Goal: Task Accomplishment & Management: Complete application form

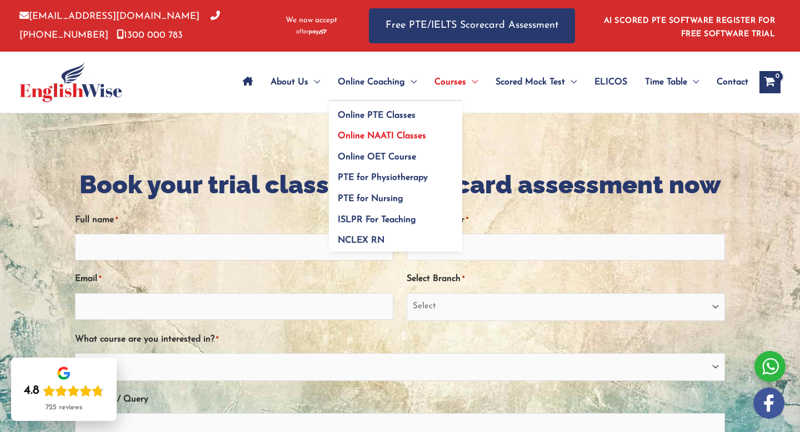
click at [365, 133] on span "Online NAATI Classes" at bounding box center [382, 136] width 88 height 9
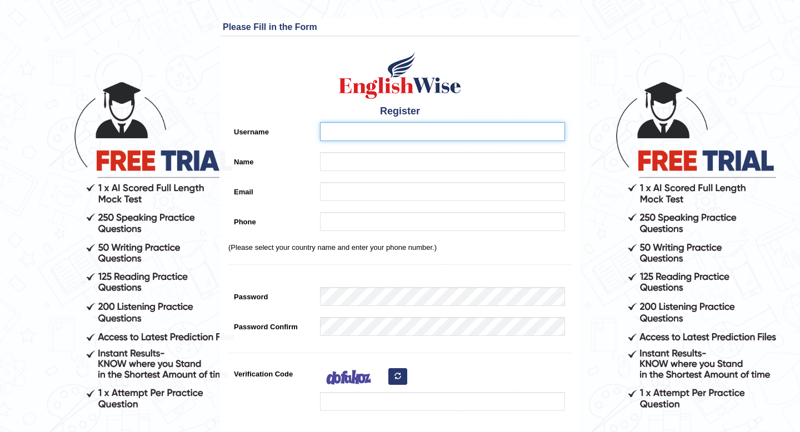
click at [356, 139] on input "Username" at bounding box center [442, 131] width 245 height 19
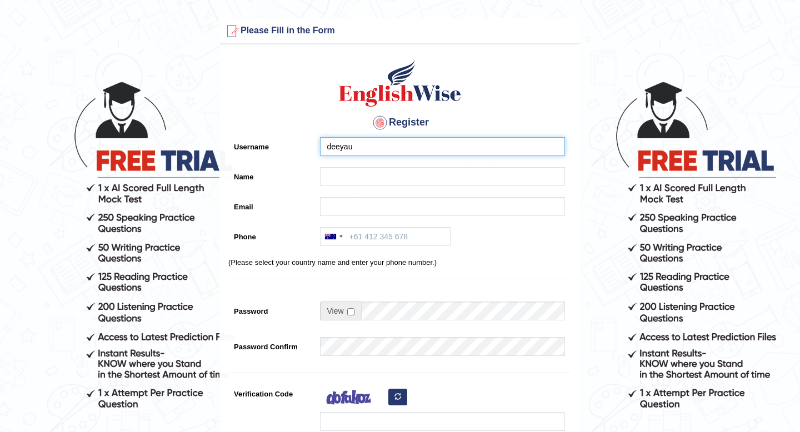
drag, startPoint x: 360, startPoint y: 137, endPoint x: 309, endPoint y: 149, distance: 52.6
click at [309, 150] on div "Username deeyau" at bounding box center [399, 149] width 343 height 24
drag, startPoint x: 360, startPoint y: 144, endPoint x: 325, endPoint y: 144, distance: 34.5
click at [326, 147] on input "deeyau" at bounding box center [442, 146] width 245 height 19
drag, startPoint x: 375, startPoint y: 140, endPoint x: 283, endPoint y: 150, distance: 92.2
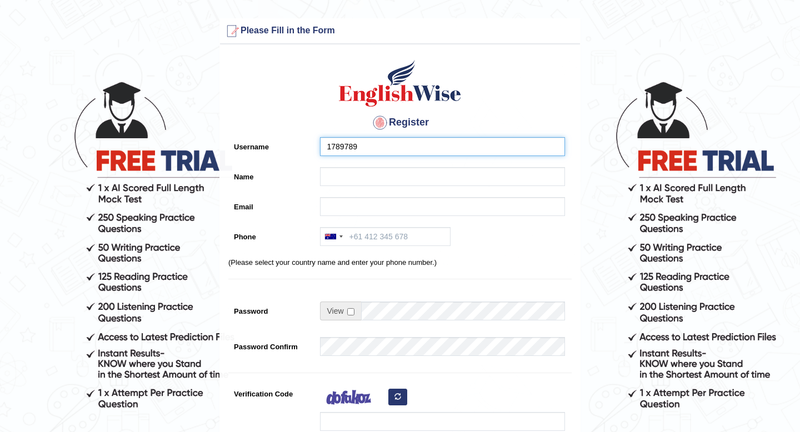
click at [283, 150] on div "Username 1789789" at bounding box center [399, 149] width 343 height 24
drag, startPoint x: 365, startPoint y: 144, endPoint x: 401, endPoint y: 144, distance: 35.6
click at [401, 144] on input "alpha1789789" at bounding box center [442, 146] width 245 height 19
type input "alpha1789"
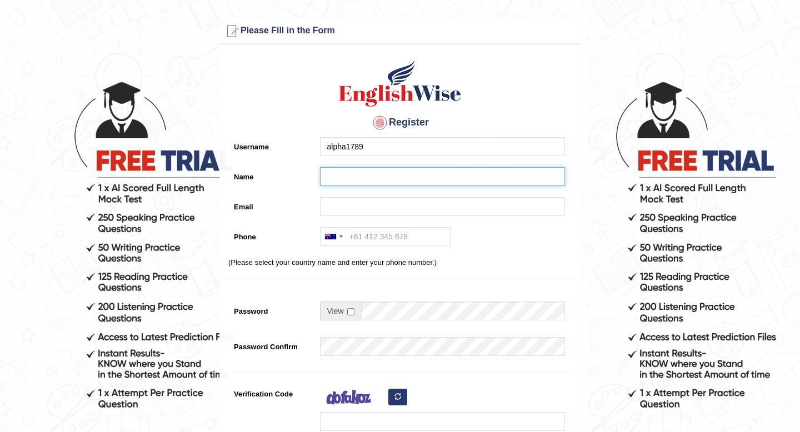
click at [381, 175] on input "Name" at bounding box center [442, 176] width 245 height 19
type input "[PERSON_NAME]"
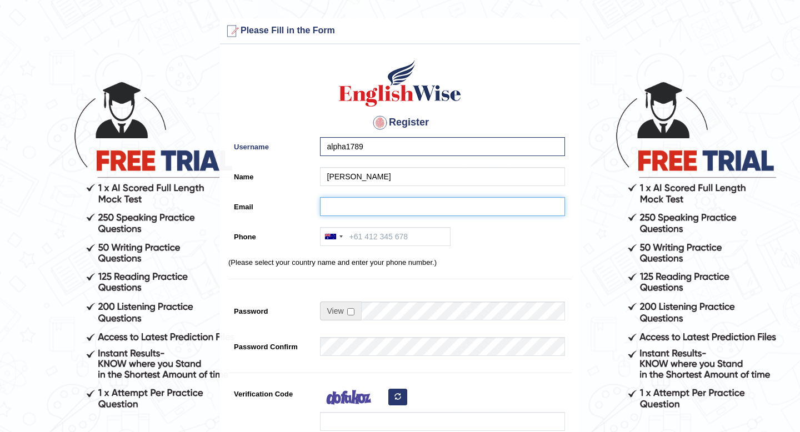
click at [347, 212] on input "Email" at bounding box center [442, 206] width 245 height 19
type input "deeyaupadhyay1708@gmail.com"
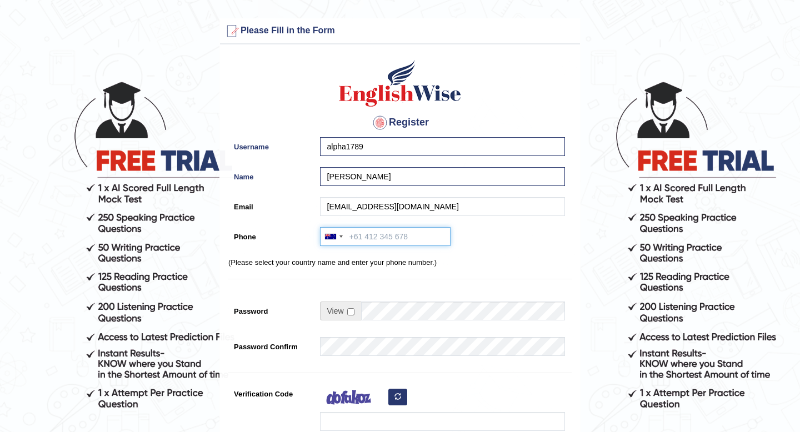
type input "+61415729678"
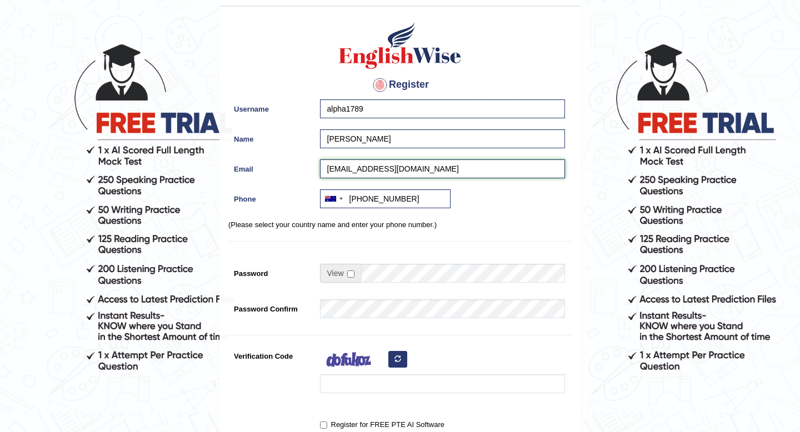
scroll to position [73, 0]
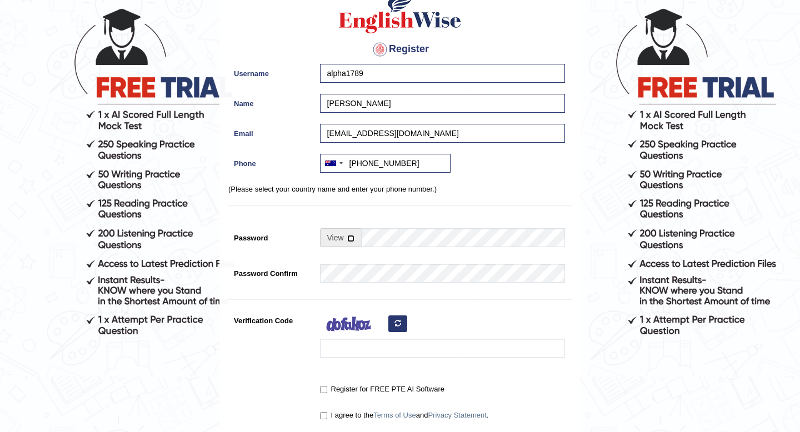
click at [352, 242] on input "checkbox" at bounding box center [350, 238] width 7 height 7
checkbox input "true"
click at [348, 292] on div "Register Username alpha1789 Name Deeya Email deeyaupadhyay1708@gmail.com Phone …" at bounding box center [400, 209] width 360 height 464
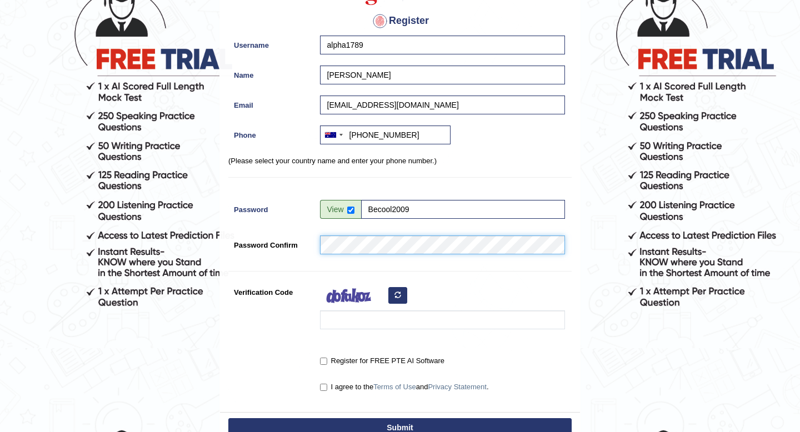
scroll to position [145, 0]
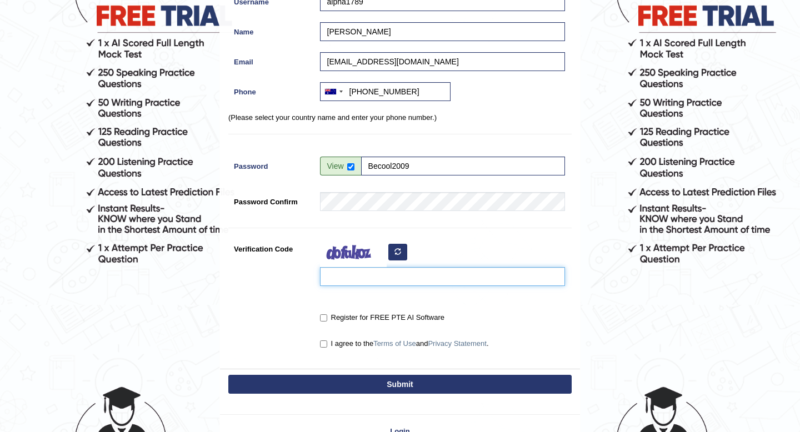
click at [371, 275] on input "Verification Code" at bounding box center [442, 276] width 245 height 19
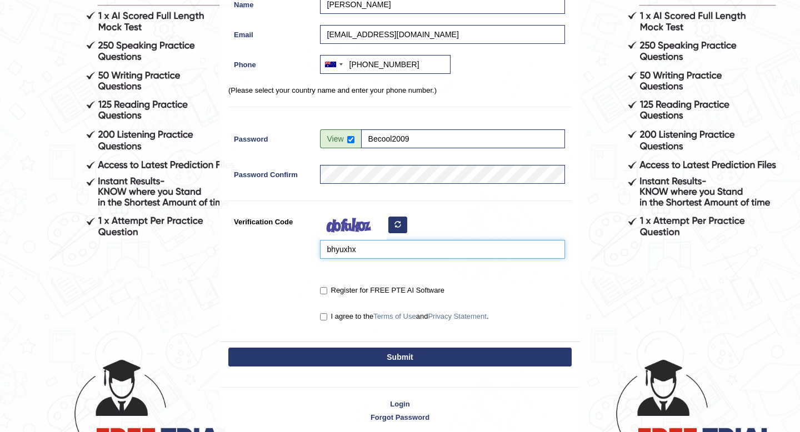
scroll to position [173, 0]
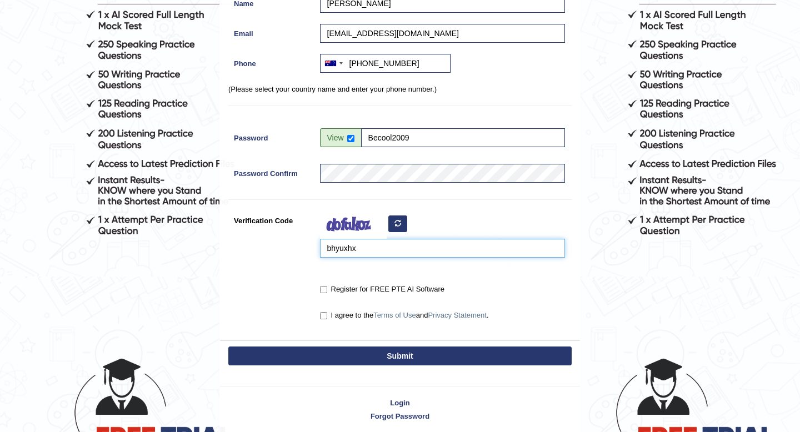
type input "bhyuxhx"
click at [351, 291] on label "Register for FREE PTE AI Software" at bounding box center [382, 289] width 124 height 11
click at [327, 291] on input "Register for FREE PTE AI Software" at bounding box center [323, 289] width 7 height 7
checkbox input "true"
click at [342, 317] on label "I agree to the Terms of Use and Privacy Statement ." at bounding box center [404, 315] width 169 height 11
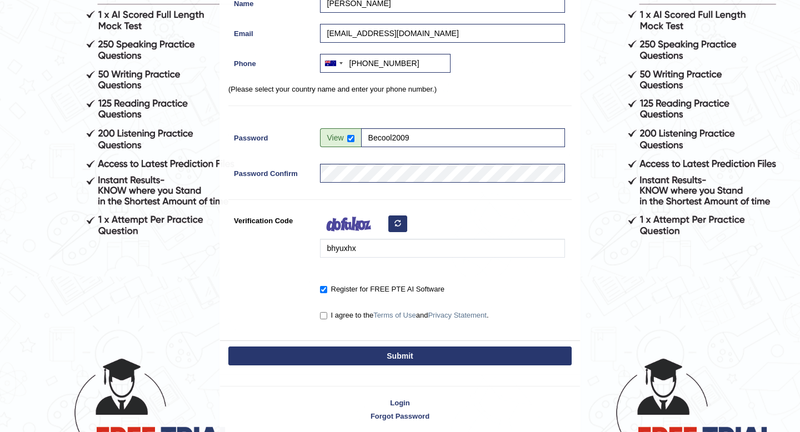
click at [327, 317] on input "I agree to the Terms of Use and Privacy Statement ." at bounding box center [323, 315] width 7 height 7
checkbox input "true"
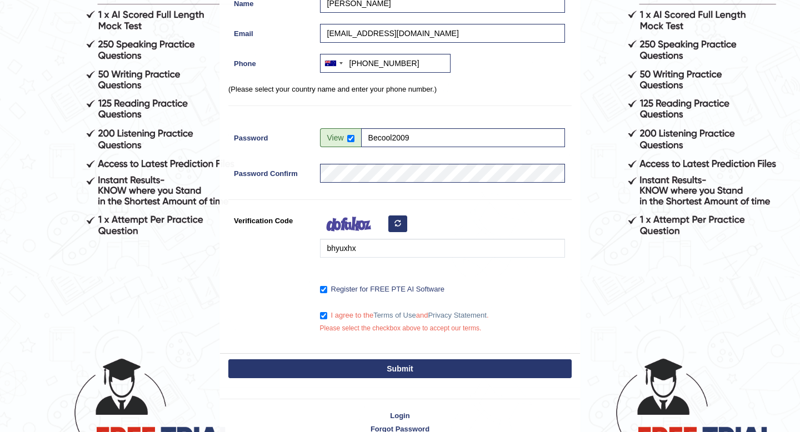
click at [371, 363] on button "Submit" at bounding box center [399, 369] width 343 height 19
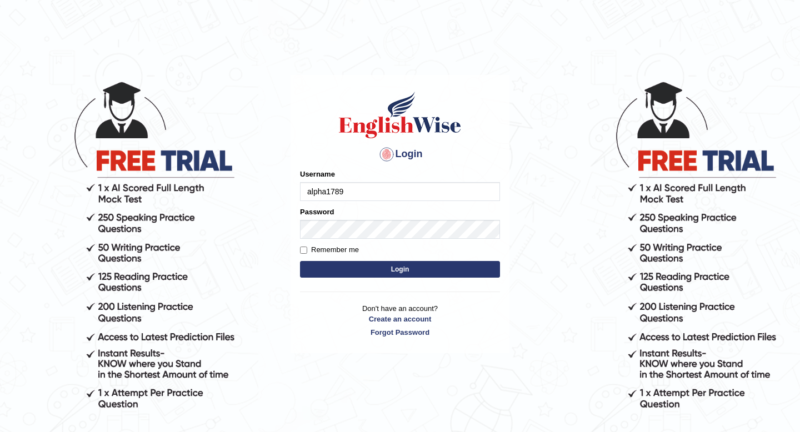
type input "alpha1789"
click at [330, 248] on label "Remember me" at bounding box center [329, 250] width 59 height 11
click at [307, 248] on input "Remember me" at bounding box center [303, 250] width 7 height 7
checkbox input "true"
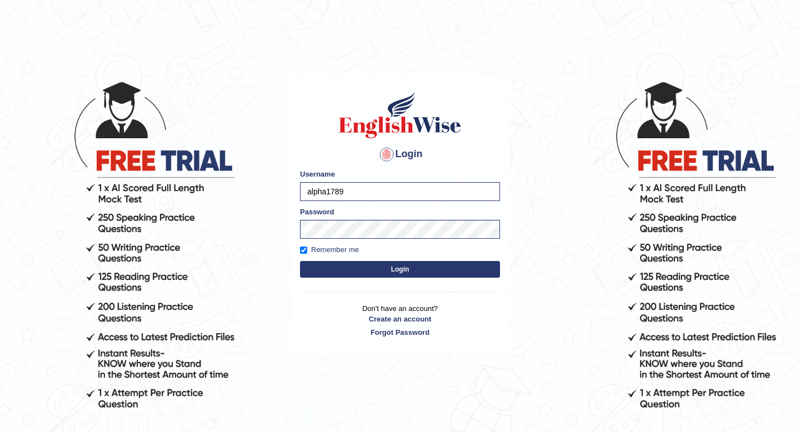
click at [342, 272] on button "Login" at bounding box center [400, 269] width 200 height 17
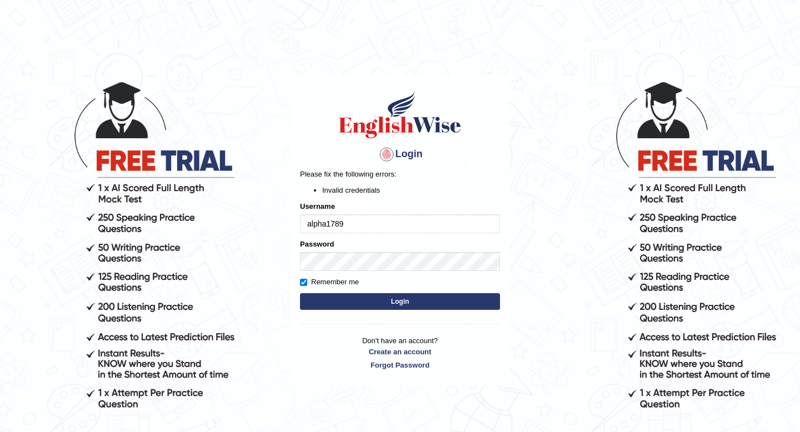
click at [500, 297] on div at bounding box center [401, 334] width 228 height 127
click at [456, 305] on button "Login" at bounding box center [400, 301] width 200 height 17
click at [498, 295] on div at bounding box center [401, 334] width 228 height 127
click at [242, 266] on body "Login Please fix the following errors: Invalid credentials Username alpha1789 P…" at bounding box center [400, 256] width 800 height 432
click at [300, 293] on button "Login" at bounding box center [400, 301] width 200 height 17
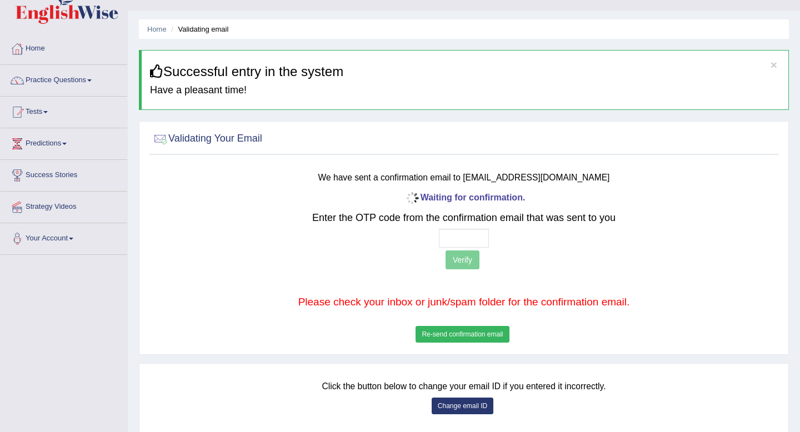
scroll to position [28, 0]
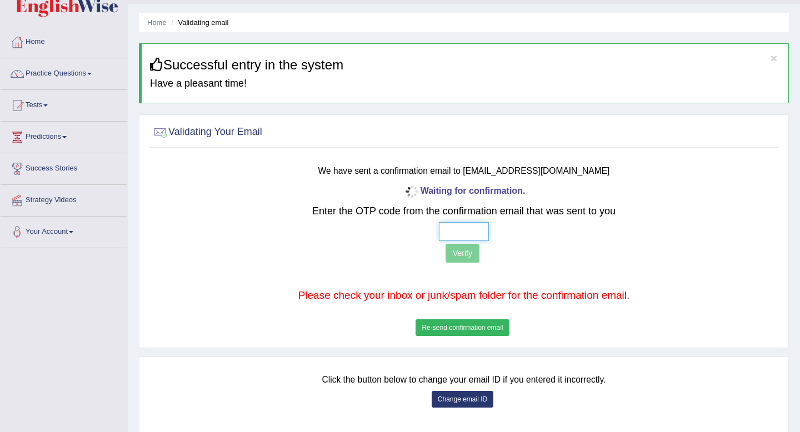
click at [453, 233] on input "text" at bounding box center [464, 231] width 50 height 19
